Goal: Check status: Check status

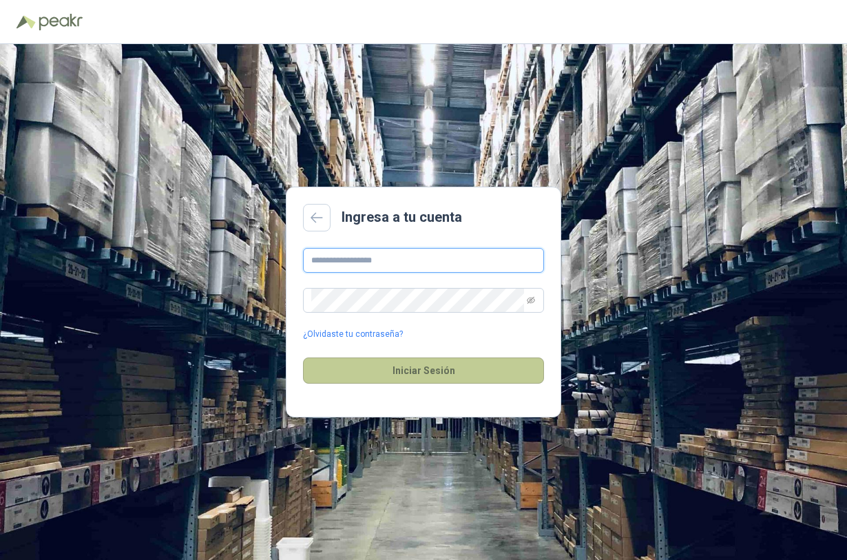
type input "**********"
click at [396, 357] on button "Iniciar Sesión" at bounding box center [423, 370] width 241 height 26
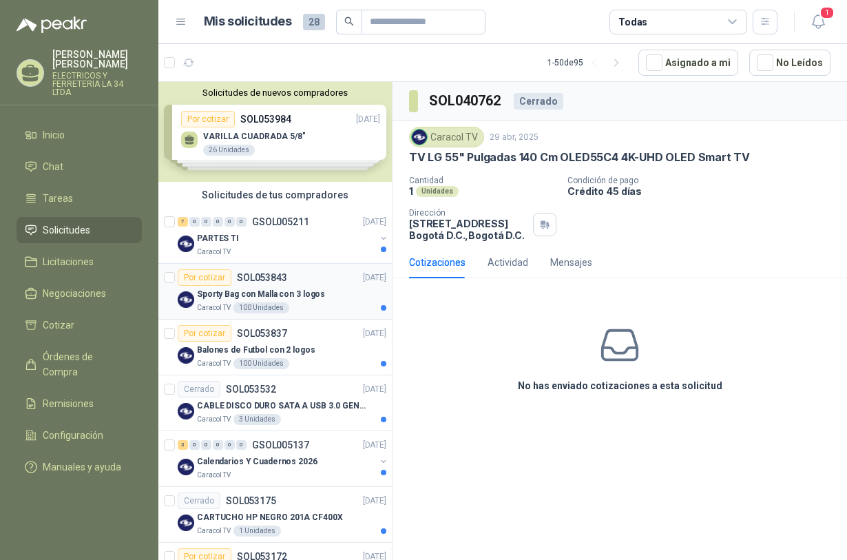
click at [252, 280] on p "SOL053843" at bounding box center [262, 278] width 50 height 10
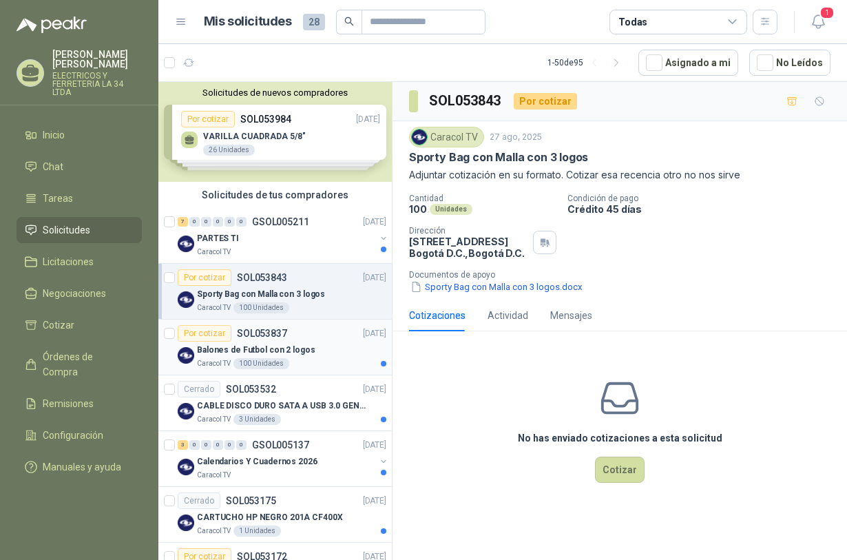
click at [272, 332] on p "SOL053837" at bounding box center [262, 333] width 50 height 10
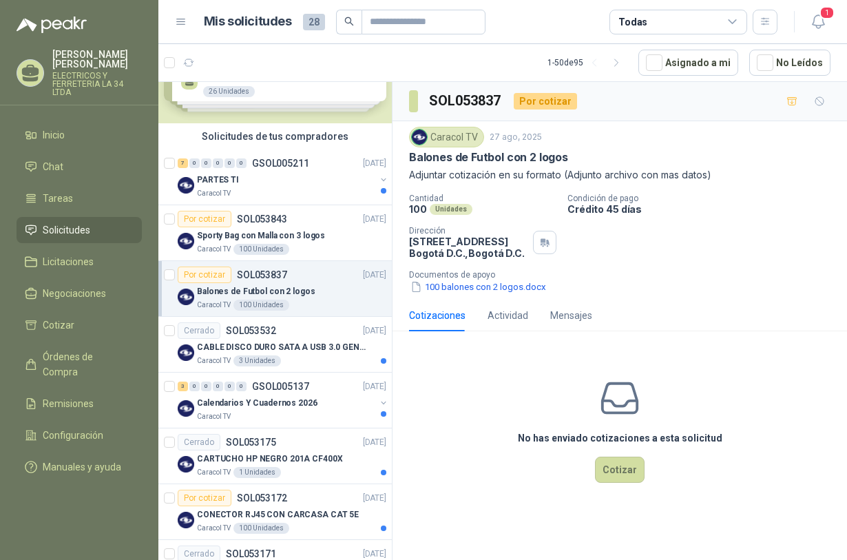
scroll to position [86, 0]
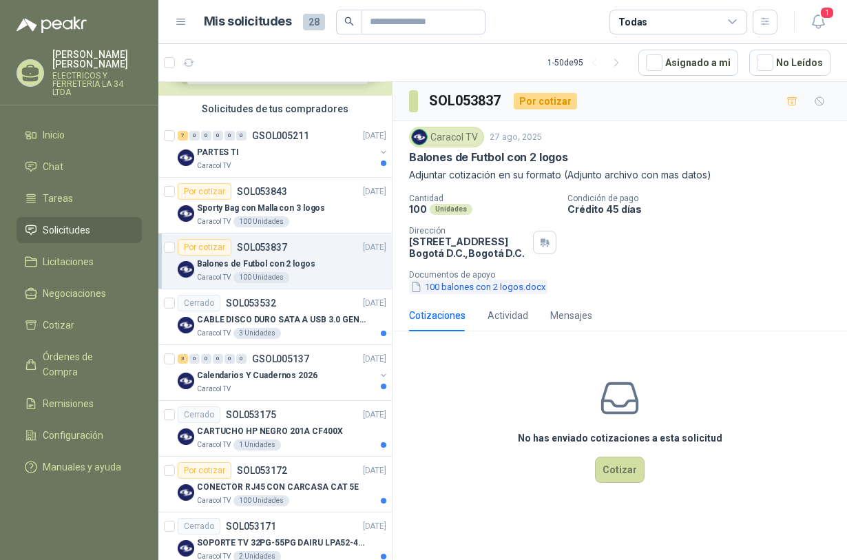
click at [469, 282] on button "100 balones con 2 logos.docx" at bounding box center [478, 286] width 138 height 14
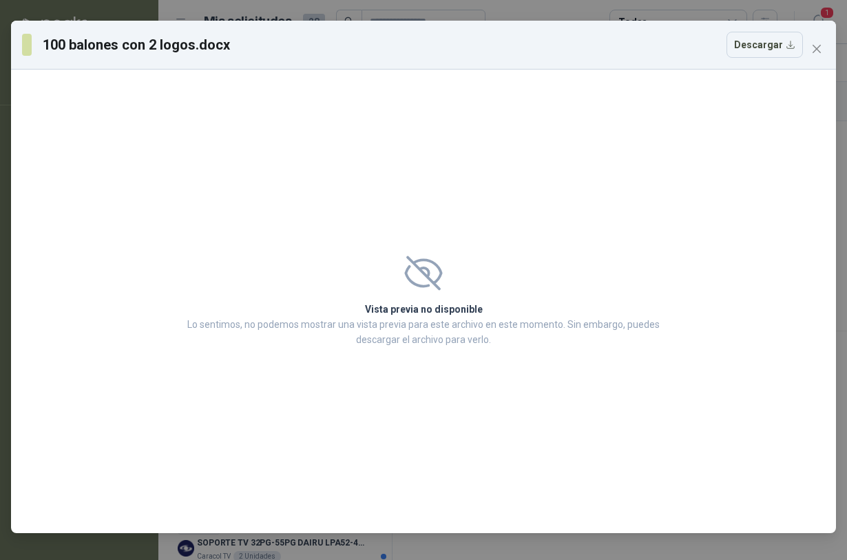
click at [388, 288] on span at bounding box center [423, 272] width 480 height 34
click at [422, 281] on icon at bounding box center [423, 272] width 38 height 34
click at [452, 264] on span at bounding box center [423, 272] width 480 height 34
click at [790, 49] on button "Descargar" at bounding box center [764, 45] width 76 height 26
click at [827, 45] on span "Close" at bounding box center [816, 48] width 22 height 11
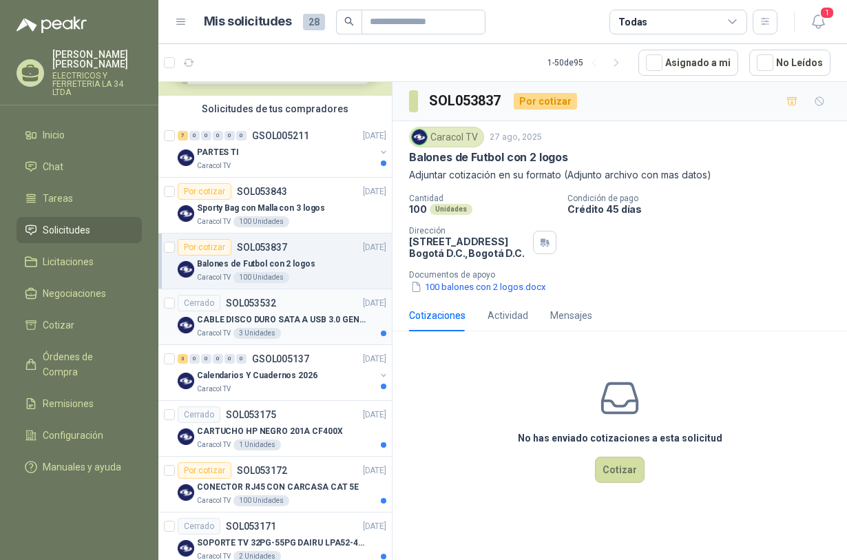
click at [300, 319] on p "CABLE DISCO DURO SATA A USB 3.0 GENERICO" at bounding box center [282, 319] width 171 height 13
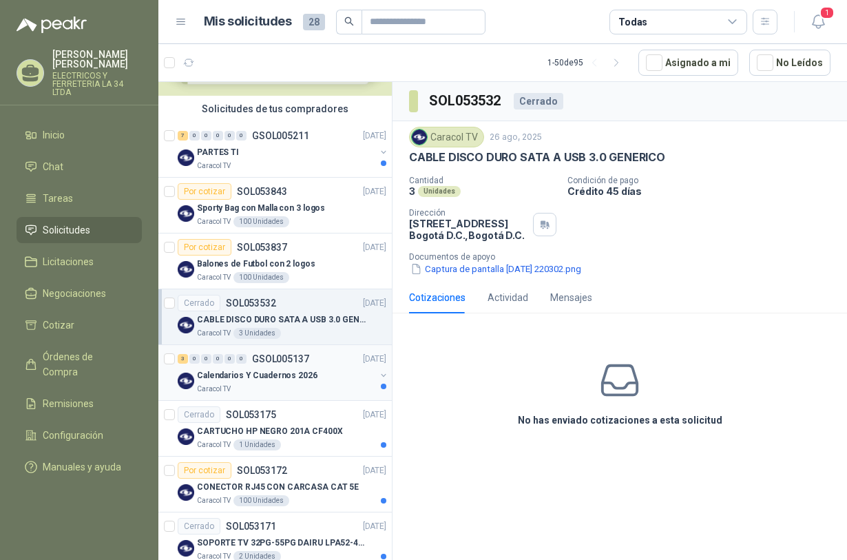
click at [295, 377] on p "Calendarios Y Cuadernos 2026" at bounding box center [257, 375] width 120 height 13
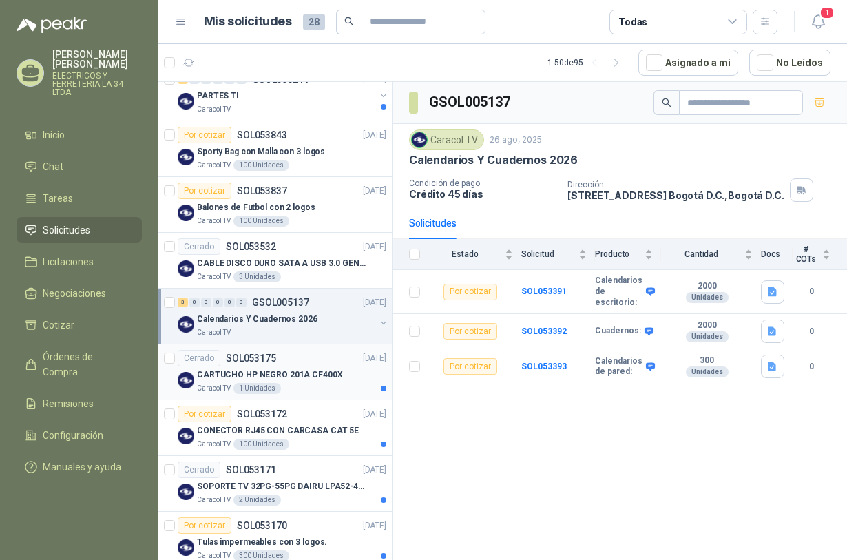
scroll to position [172, 0]
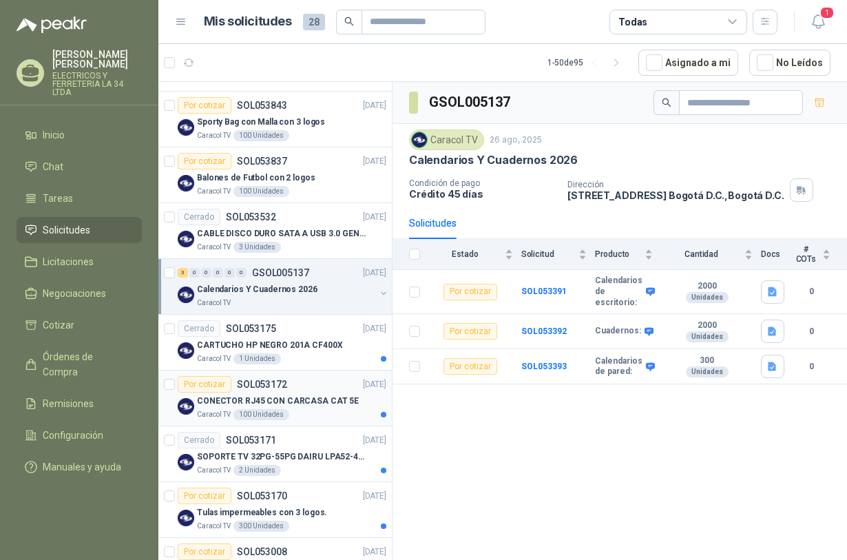
click at [308, 401] on p "CONECTOR RJ45 CON CARCASA CAT 5E" at bounding box center [278, 400] width 162 height 13
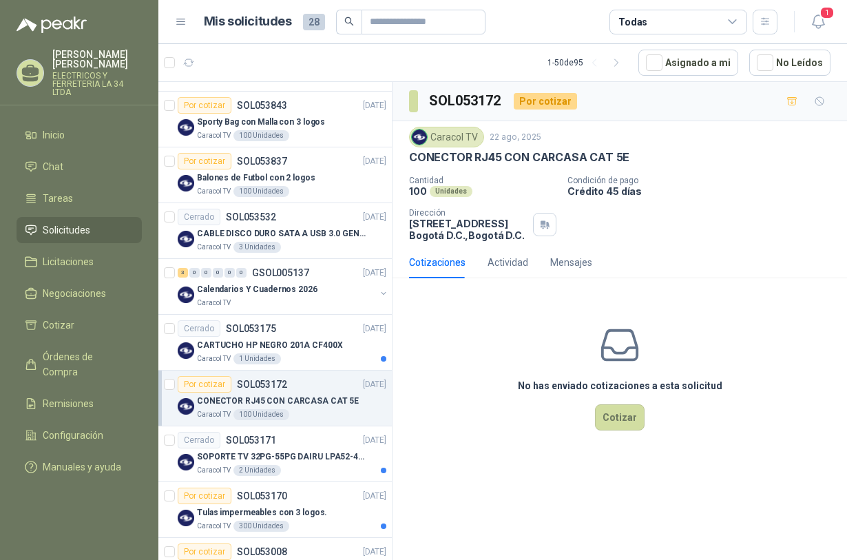
click at [468, 224] on p "[STREET_ADDRESS] , [GEOGRAPHIC_DATA] D.C." at bounding box center [468, 229] width 118 height 23
drag, startPoint x: 406, startPoint y: 157, endPoint x: 633, endPoint y: 156, distance: 227.1
click at [634, 156] on div "Caracol TV [DATE] CONECTOR RJ45 CON CARCASA CAT 5E Cantidad 100 Unidades Condic…" at bounding box center [619, 183] width 454 height 125
copy p "CONECTOR RJ45 CON CARCASA CAT 5E"
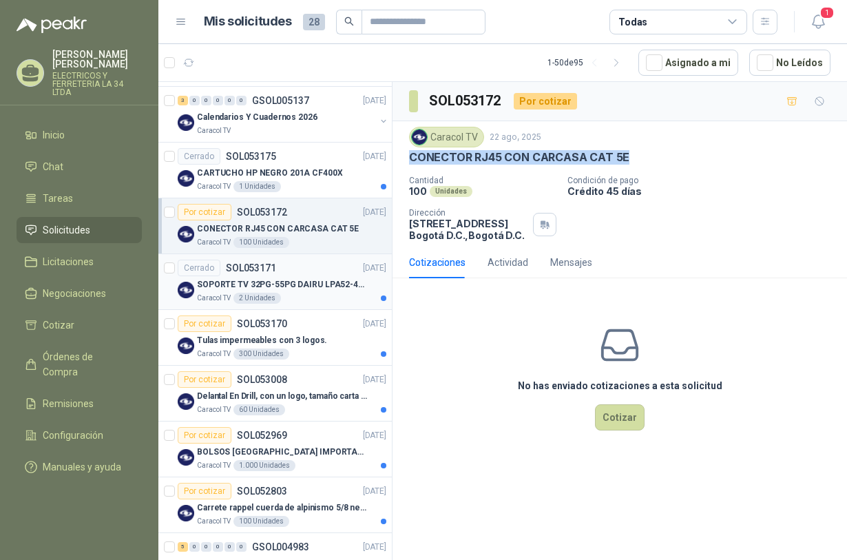
scroll to position [430, 0]
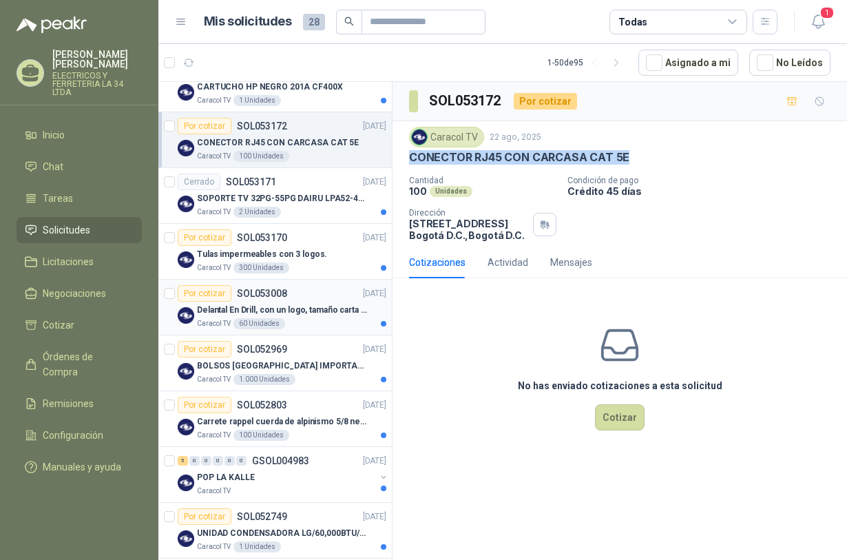
click at [293, 307] on p "Delantal En Drill, con un logo, tamaño carta 1 tinta (Se envia enlacen, como re…" at bounding box center [282, 310] width 171 height 13
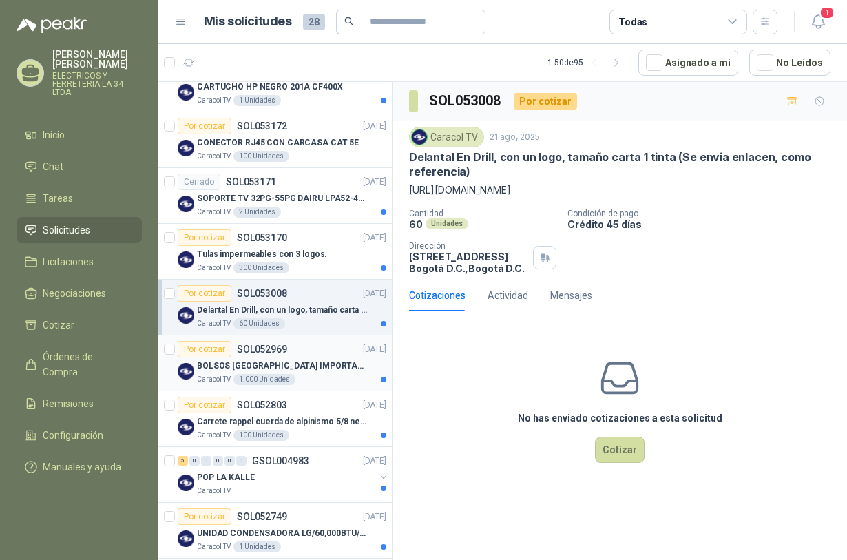
click at [304, 360] on p "BOLSOS [GEOGRAPHIC_DATA] IMPORTADO [GEOGRAPHIC_DATA]-397-1" at bounding box center [282, 365] width 171 height 13
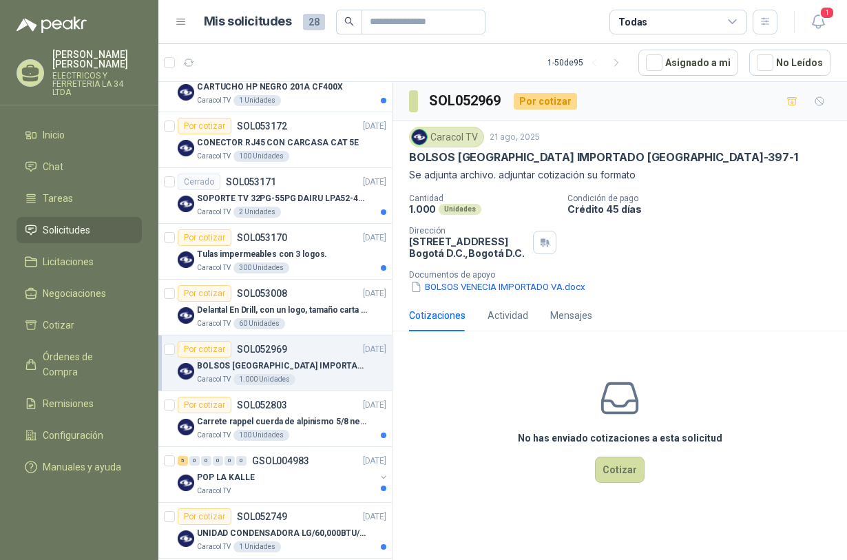
scroll to position [516, 0]
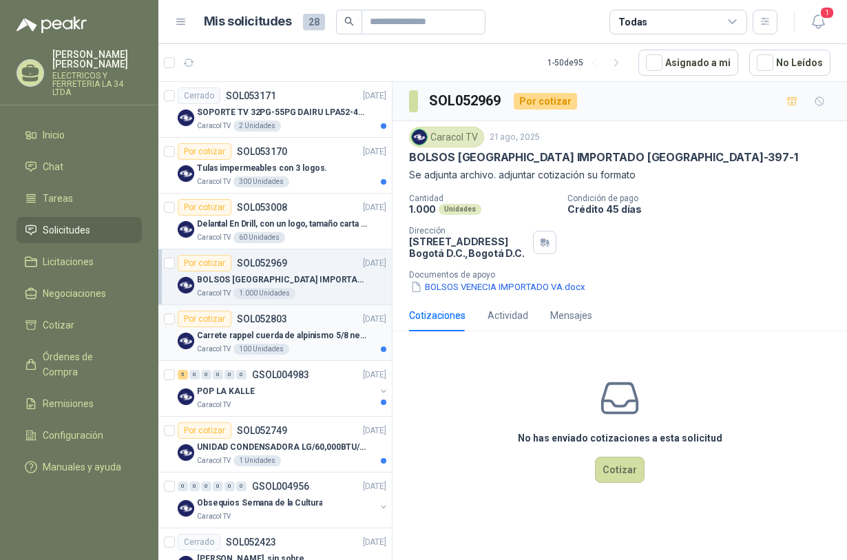
click at [315, 335] on p "Carrete rappel cuerda de alpinismo 5/8 negra 16mm" at bounding box center [282, 335] width 171 height 13
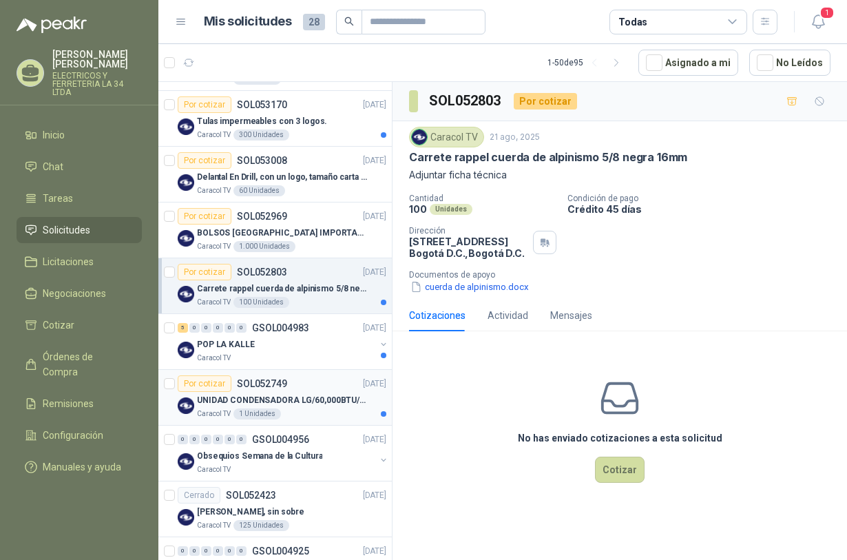
scroll to position [602, 0]
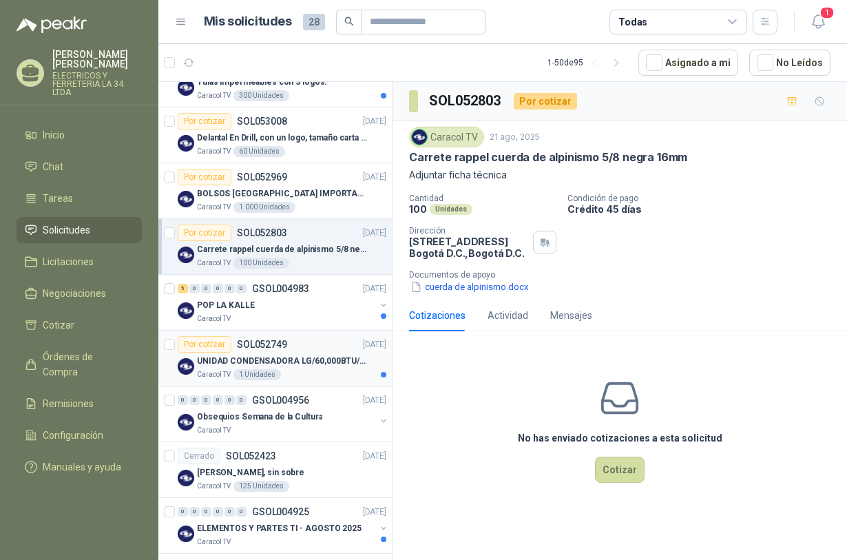
click at [304, 358] on p "UNIDAD CONDENSADORA LG/60,000BTU/220V/R410A: I" at bounding box center [282, 360] width 171 height 13
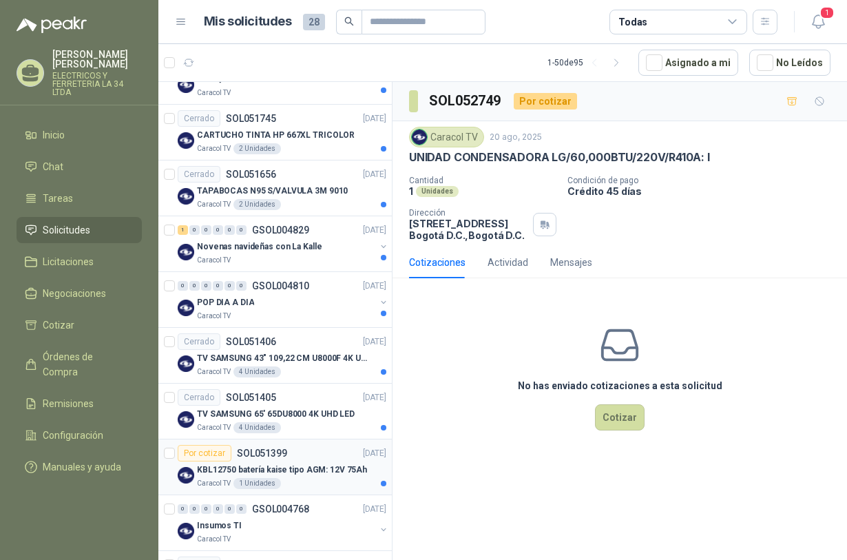
scroll to position [1377, 0]
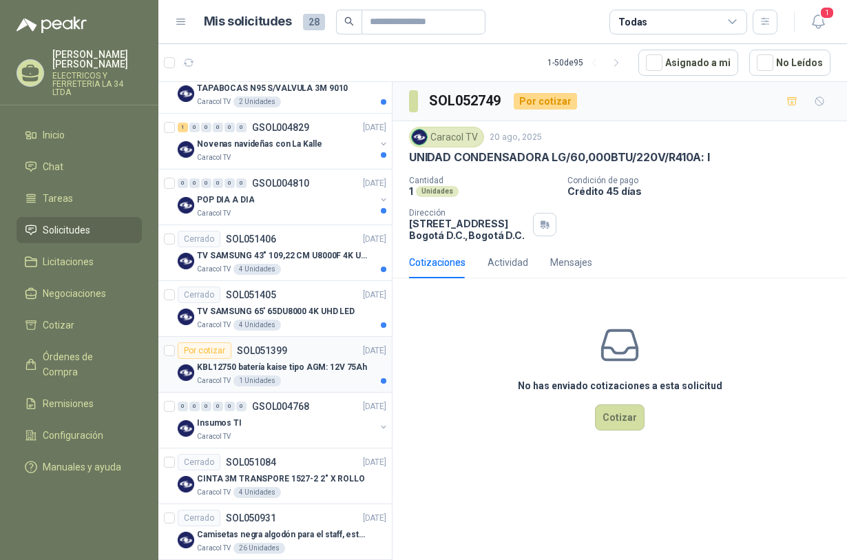
click at [304, 359] on div "Por cotizar SOL051399 [DATE]" at bounding box center [282, 350] width 209 height 17
drag, startPoint x: 391, startPoint y: 354, endPoint x: 391, endPoint y: 384, distance: 29.6
click at [391, 384] on div "Solicitudes de nuevos compradores Por cotizar SOL053984 [DATE] VARILLA CUADRADA…" at bounding box center [275, 323] width 234 height 483
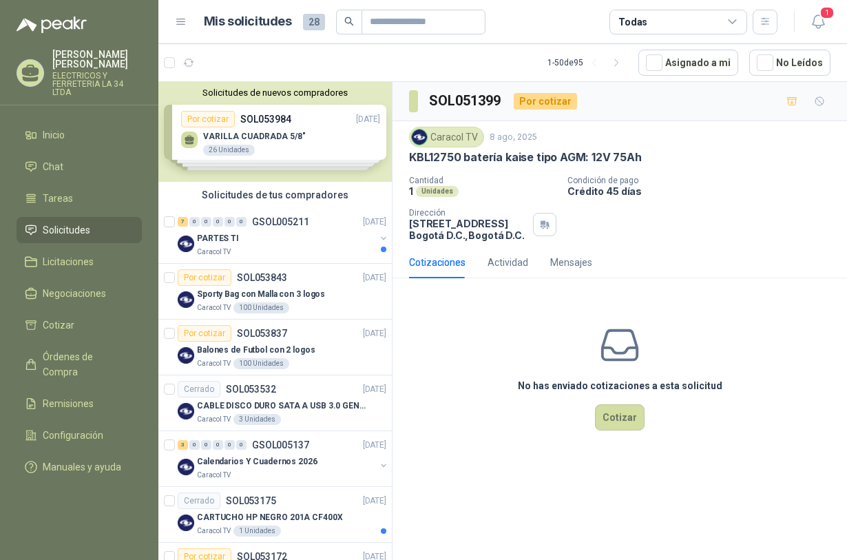
click at [262, 138] on div "Solicitudes de nuevos compradores Por cotizar SOL053984 [DATE] VARILLA CUADRADA…" at bounding box center [274, 132] width 233 height 100
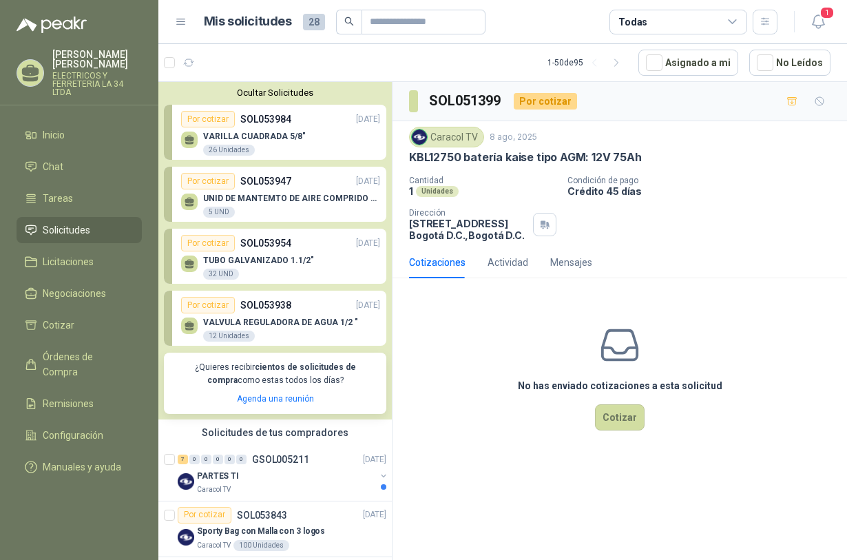
click at [295, 260] on p "TUBO GALVANIZADO 1.1/2"" at bounding box center [258, 260] width 111 height 10
